Goal: Check status

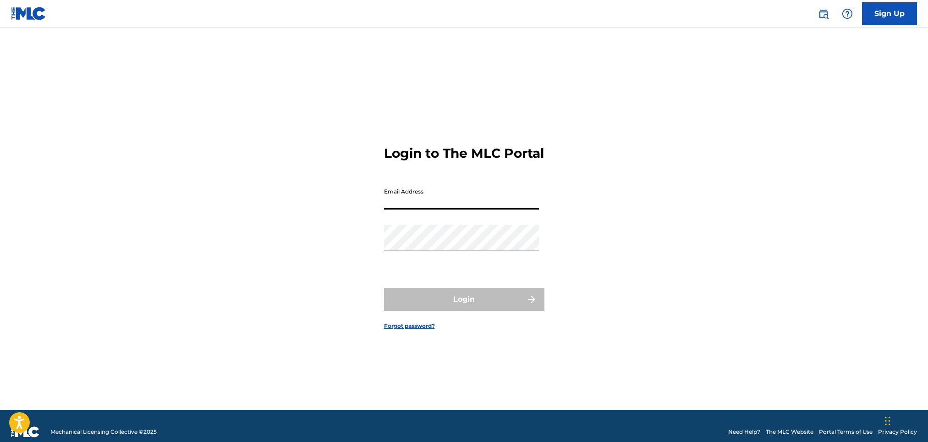
click at [426, 207] on input "Email Address" at bounding box center [461, 196] width 155 height 26
type input "[PERSON_NAME][EMAIL_ADDRESS][DOMAIN_NAME]"
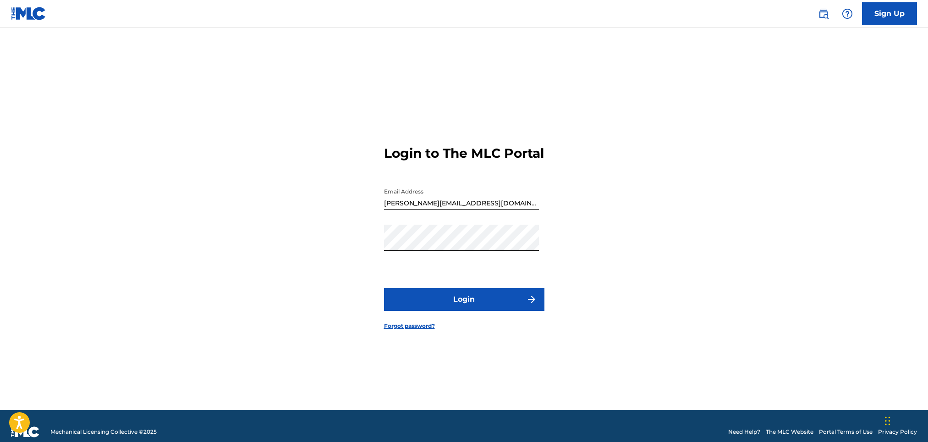
click at [463, 308] on button "Login" at bounding box center [464, 299] width 160 height 23
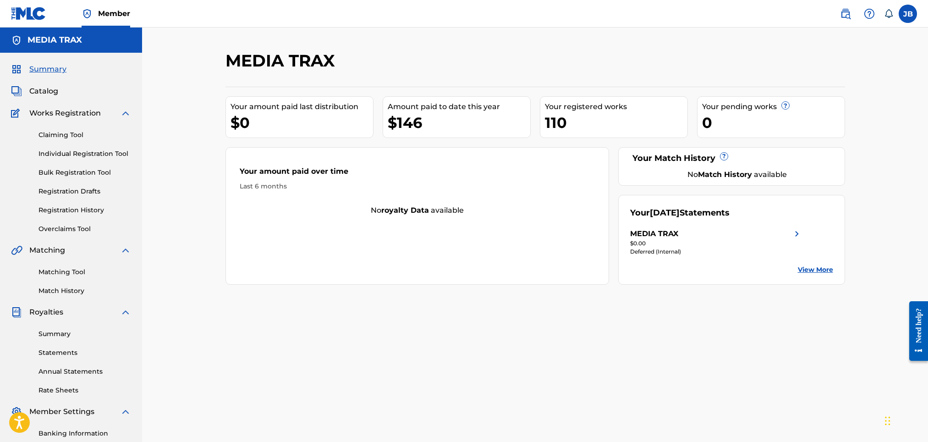
click at [62, 332] on link "Summary" at bounding box center [84, 334] width 93 height 10
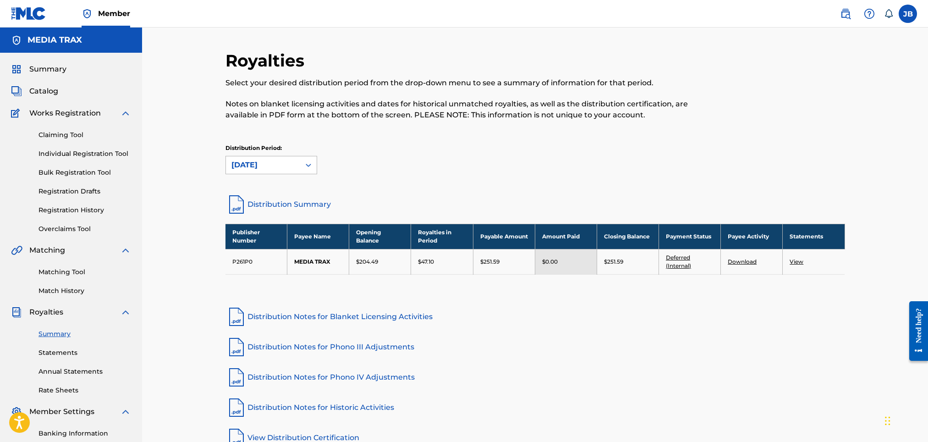
click at [312, 163] on icon at bounding box center [308, 164] width 9 height 9
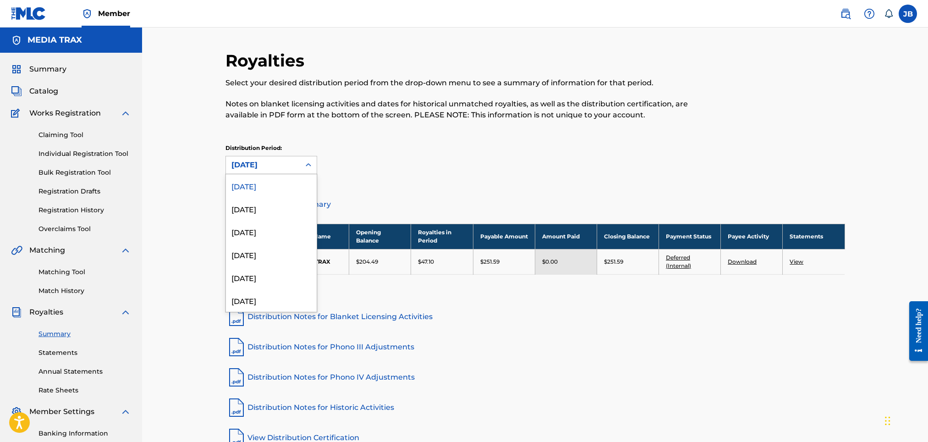
click at [273, 185] on div "[DATE]" at bounding box center [271, 185] width 91 height 23
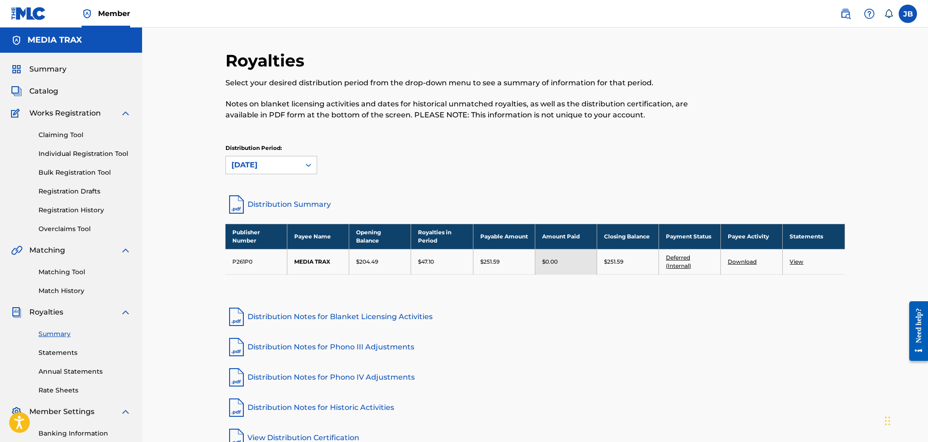
click at [257, 201] on link "Distribution Summary" at bounding box center [534, 204] width 619 height 22
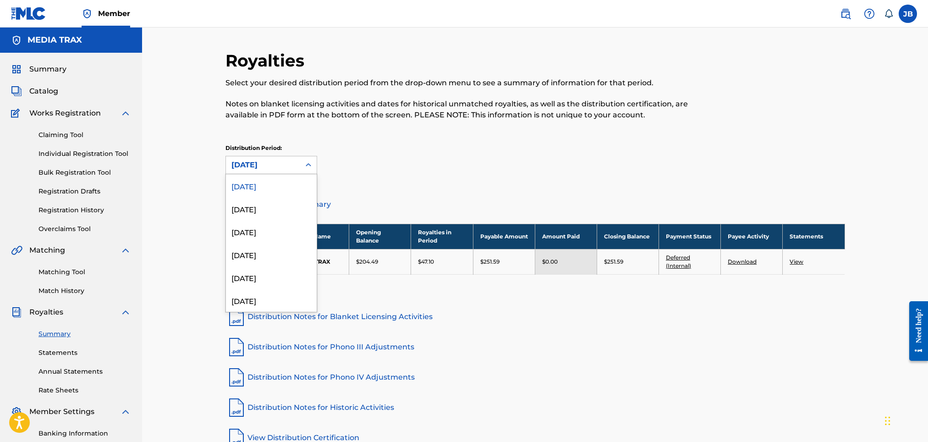
click at [308, 164] on icon at bounding box center [308, 164] width 9 height 9
click at [264, 209] on div "[DATE]" at bounding box center [271, 208] width 91 height 23
click at [308, 165] on icon at bounding box center [308, 164] width 9 height 9
click at [261, 232] on div "[DATE]" at bounding box center [271, 231] width 91 height 23
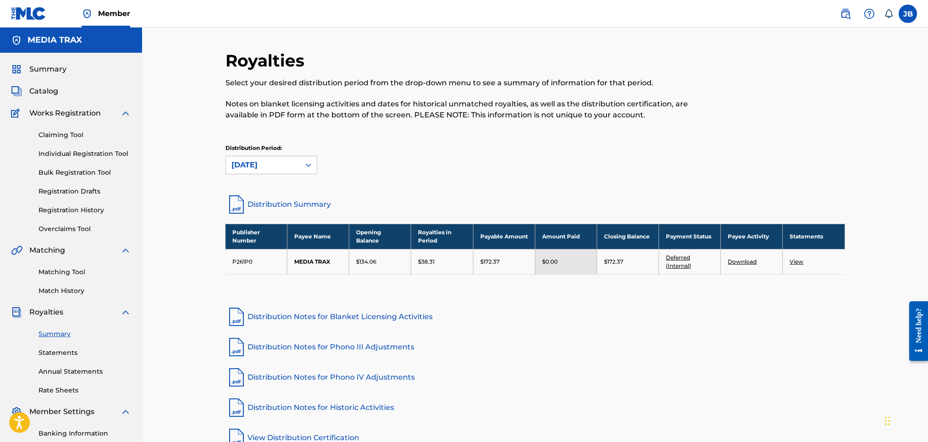
click at [309, 166] on icon at bounding box center [308, 164] width 9 height 9
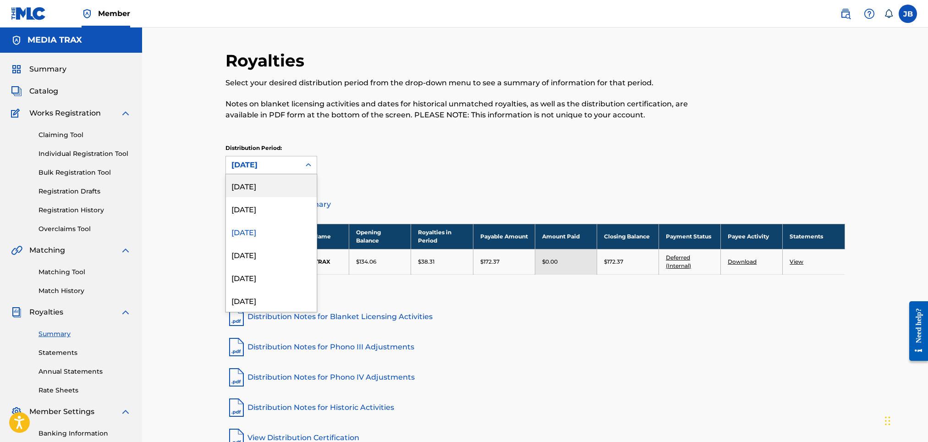
click at [263, 183] on div "[DATE]" at bounding box center [271, 185] width 91 height 23
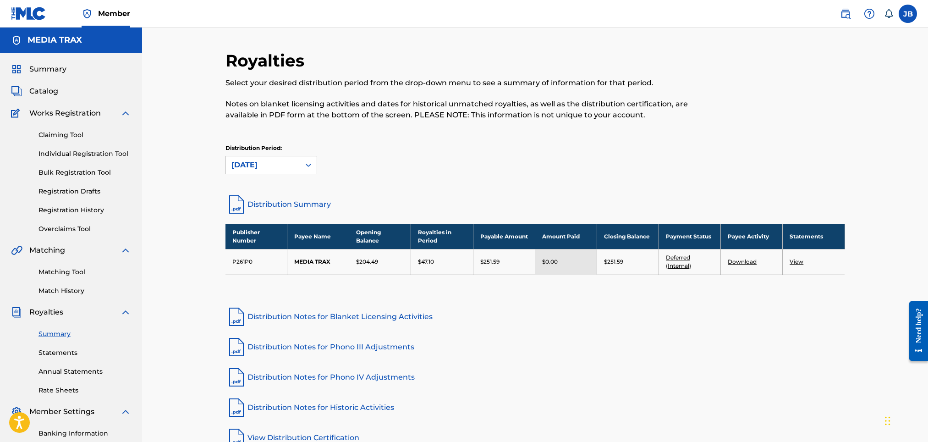
click at [53, 352] on link "Statements" at bounding box center [84, 353] width 93 height 10
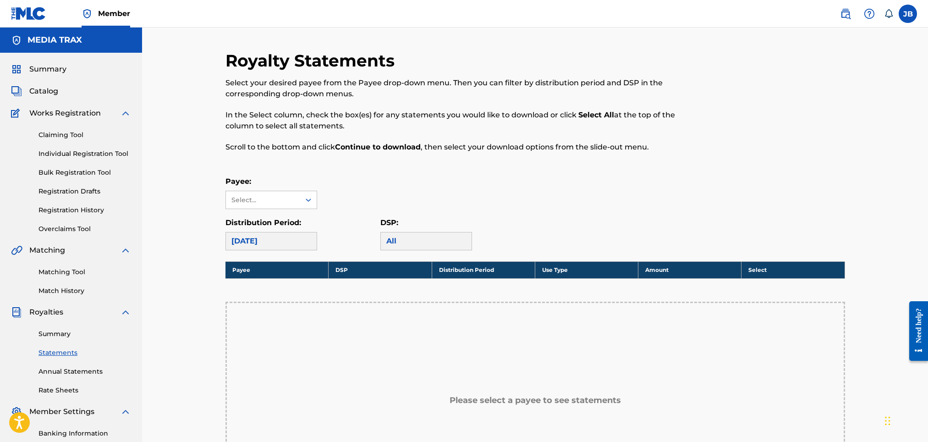
click at [296, 239] on div "[DATE]" at bounding box center [271, 241] width 92 height 18
click at [311, 199] on icon at bounding box center [308, 199] width 9 height 9
click at [281, 220] on div "MEDIA TRAX" at bounding box center [271, 220] width 91 height 23
